Goal: Task Accomplishment & Management: Use online tool/utility

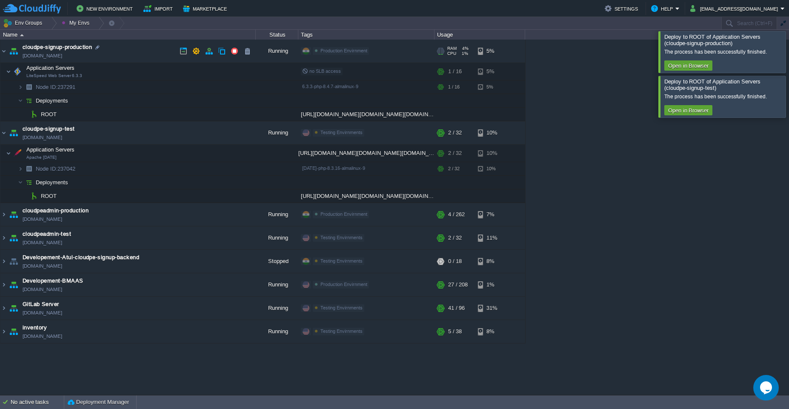
click at [127, 47] on td "cloudpe-signup-production [DOMAIN_NAME]" at bounding box center [127, 51] width 255 height 23
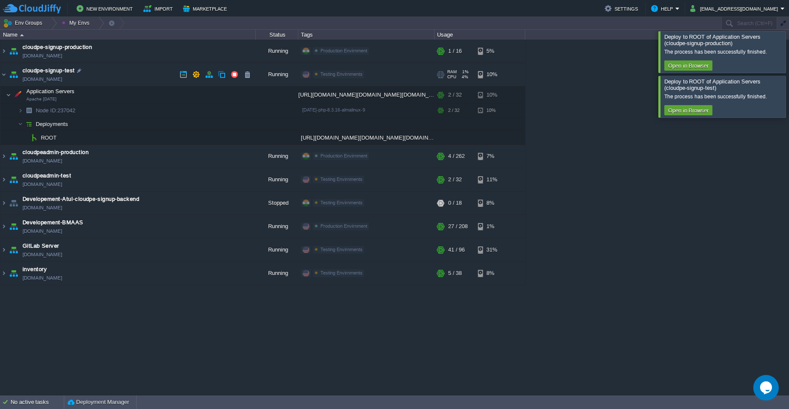
click at [137, 76] on td "cloudpe-signup-test [DOMAIN_NAME]" at bounding box center [127, 74] width 255 height 23
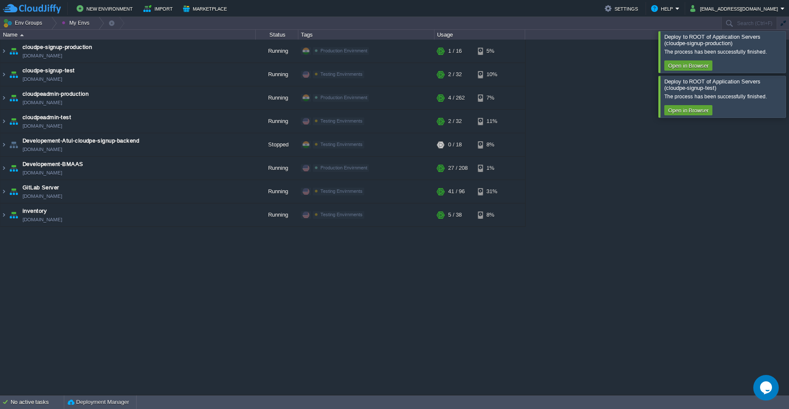
click at [789, 52] on div at bounding box center [799, 51] width 0 height 41
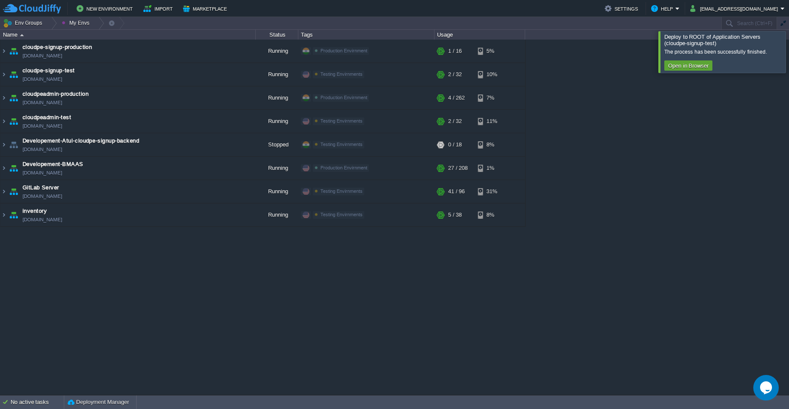
click at [789, 52] on div at bounding box center [799, 51] width 0 height 41
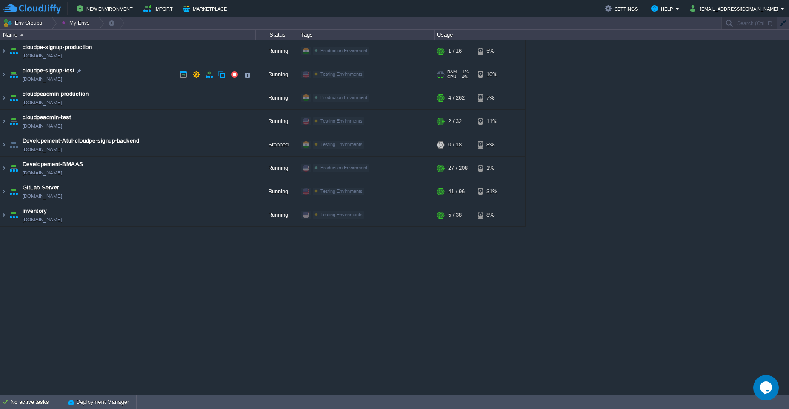
click at [120, 71] on td "cloudpe-signup-test [DOMAIN_NAME]" at bounding box center [127, 74] width 255 height 23
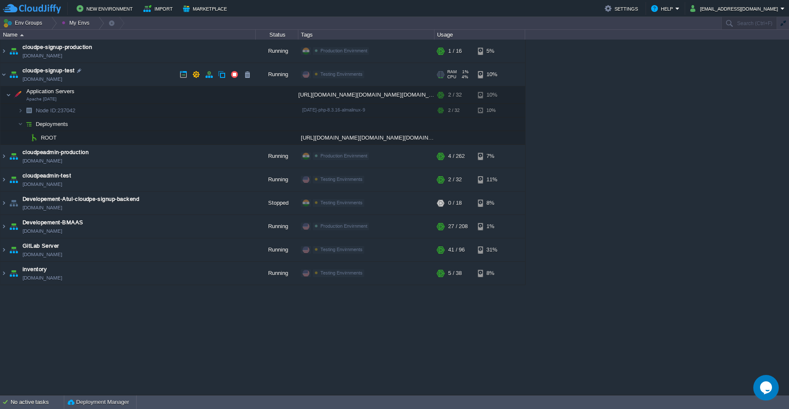
click at [120, 71] on td "cloudpe-signup-test [DOMAIN_NAME]" at bounding box center [127, 74] width 255 height 23
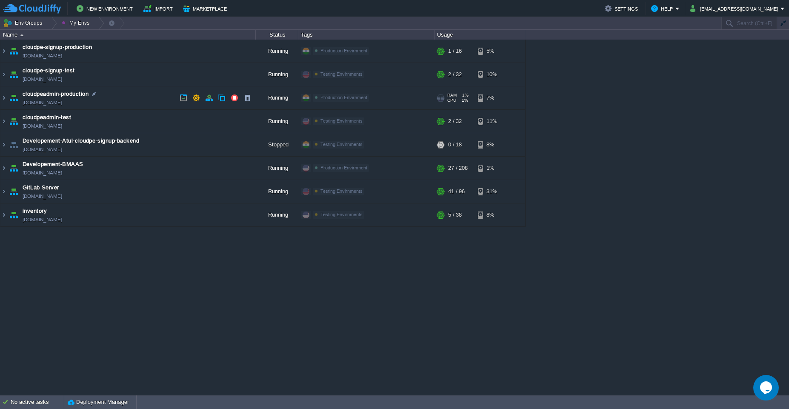
click at [123, 100] on td "cloudpeadmin-production [DOMAIN_NAME]" at bounding box center [127, 97] width 255 height 23
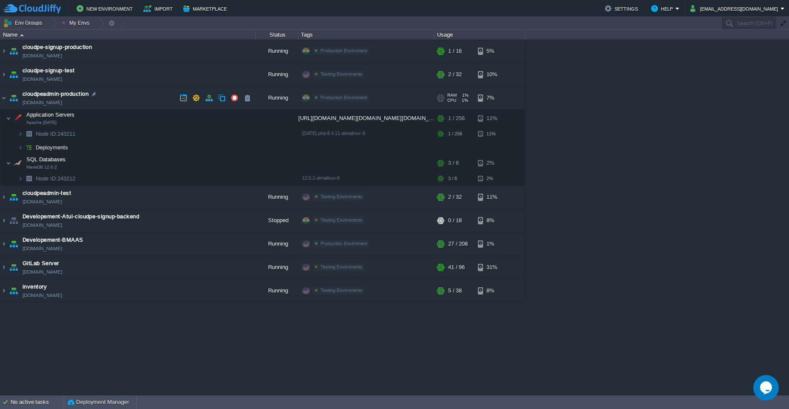
click at [120, 98] on td "cloudpeadmin-production [DOMAIN_NAME]" at bounding box center [127, 97] width 255 height 23
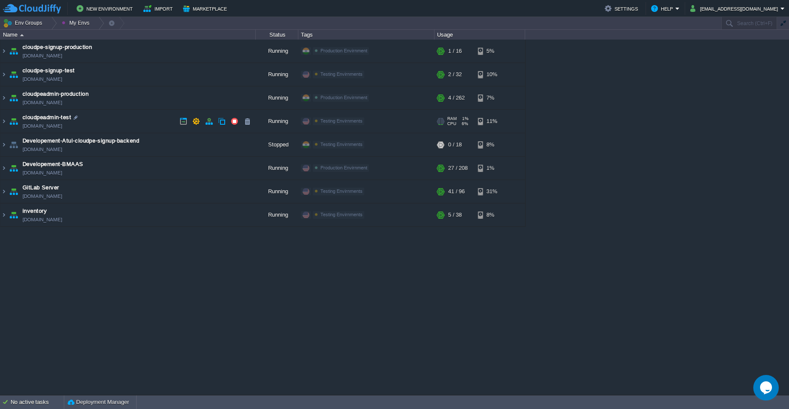
click at [120, 120] on td "cloudpeadmin-test [DOMAIN_NAME]" at bounding box center [127, 121] width 255 height 23
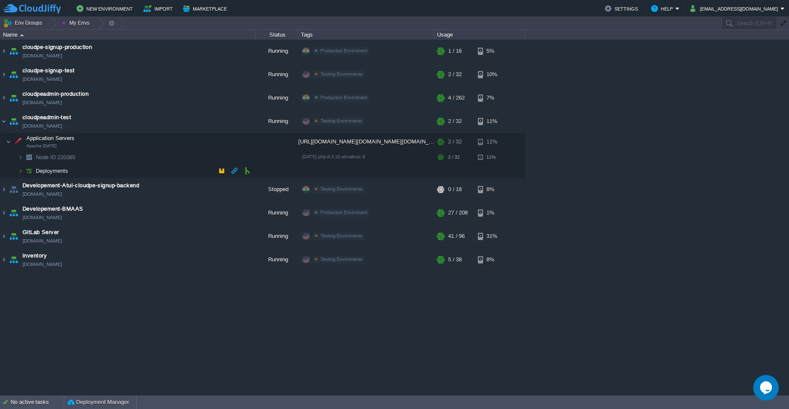
click at [152, 170] on td "Deployments" at bounding box center [127, 171] width 255 height 14
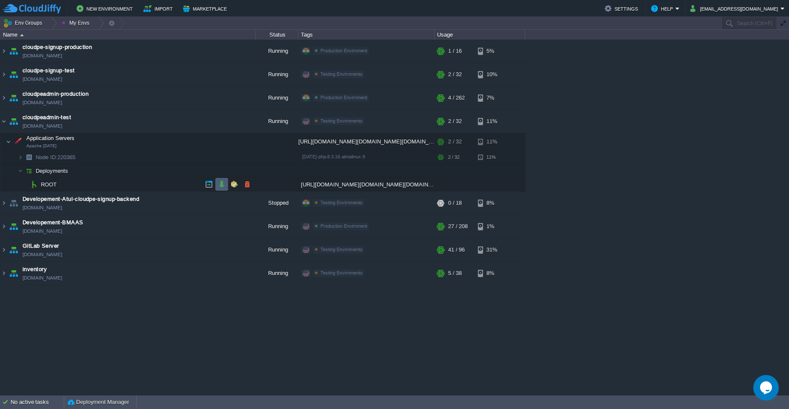
click at [219, 184] on button "button" at bounding box center [222, 184] width 8 height 8
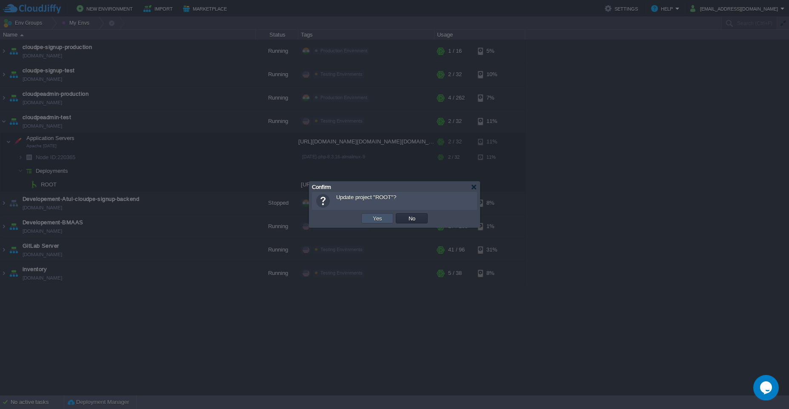
click at [378, 221] on button "Yes" at bounding box center [377, 219] width 14 height 8
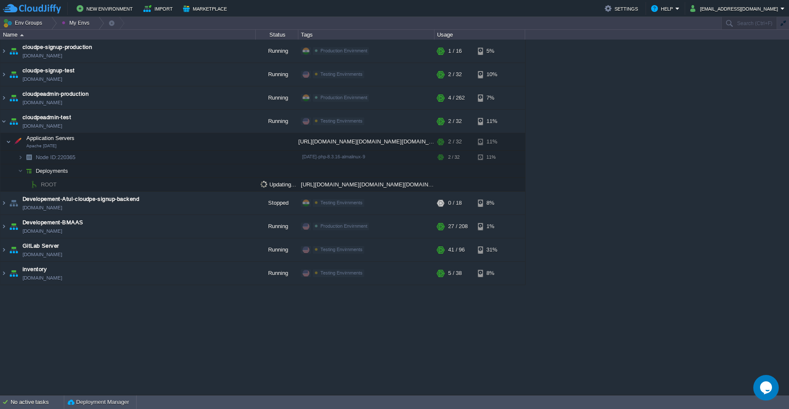
click at [653, 178] on div "cloudpe website -developemeny environment [DOMAIN_NAME] Running [PERSON_NAME] +…" at bounding box center [394, 217] width 789 height 355
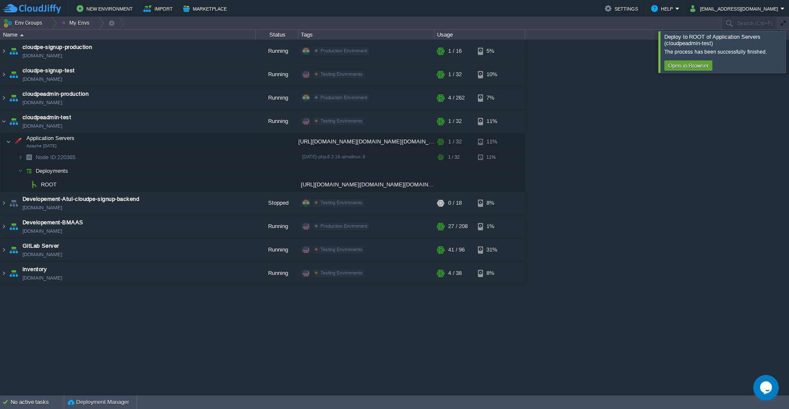
click at [789, 52] on div at bounding box center [799, 51] width 0 height 41
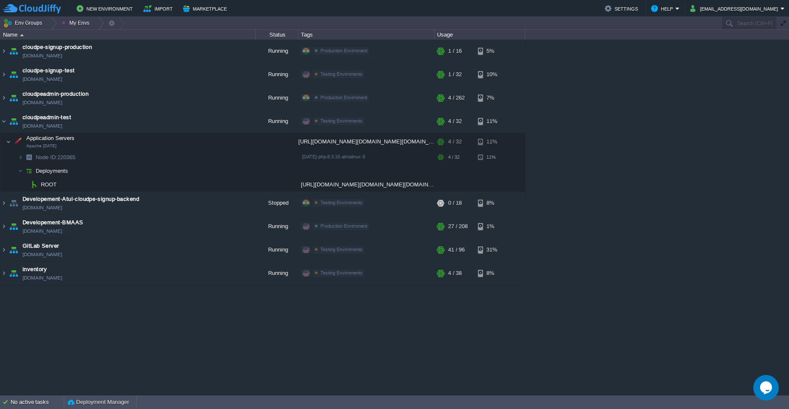
click at [663, 360] on div "cloudpe website -developemeny environment [DOMAIN_NAME] Running [PERSON_NAME] +…" at bounding box center [394, 217] width 789 height 355
click at [136, 128] on td "cloudpeadmin-test [DOMAIN_NAME]" at bounding box center [127, 121] width 255 height 23
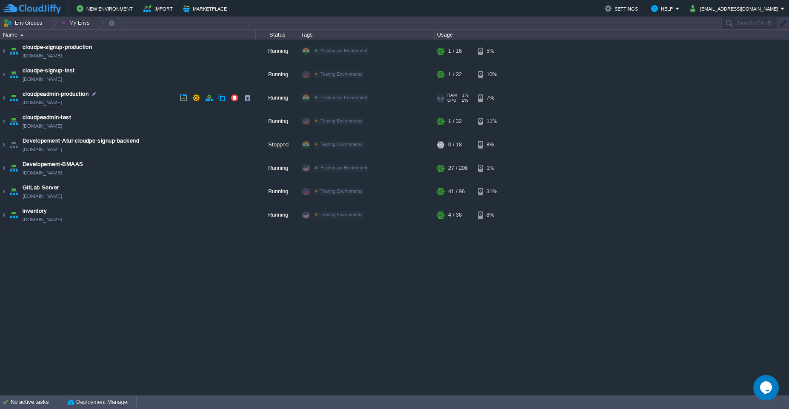
click at [140, 102] on td "cloudpeadmin-production [DOMAIN_NAME]" at bounding box center [127, 97] width 255 height 23
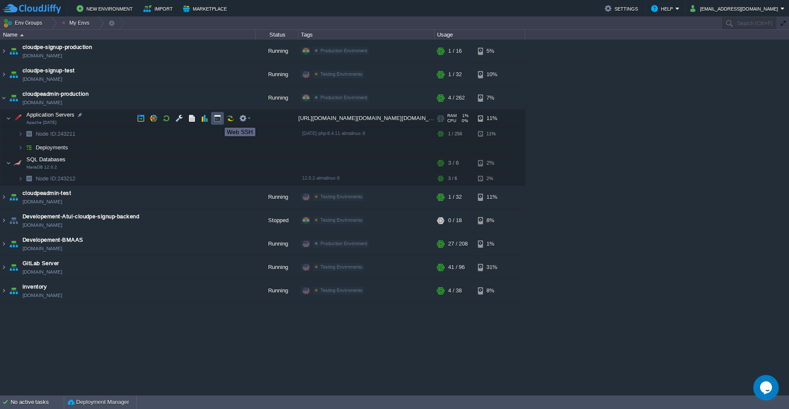
click at [218, 120] on button "button" at bounding box center [218, 119] width 8 height 8
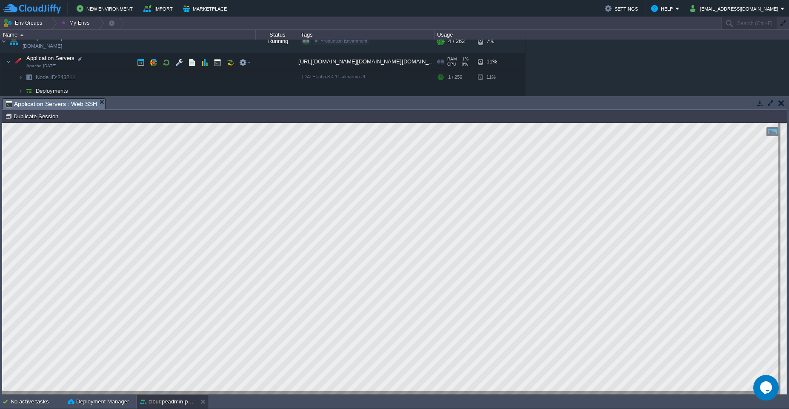
scroll to position [54, 0]
type textarea "0 0 * * * /var/www/webroot/ROOT/bin/cake sync hbusers >> /var/www/webroot/ROOT/…"
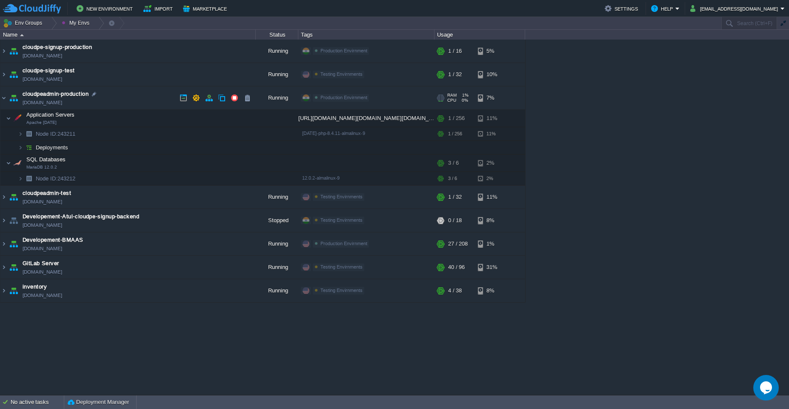
click at [123, 93] on td "cloudpeadmin-production [DOMAIN_NAME]" at bounding box center [127, 97] width 255 height 23
